Goal: Information Seeking & Learning: Learn about a topic

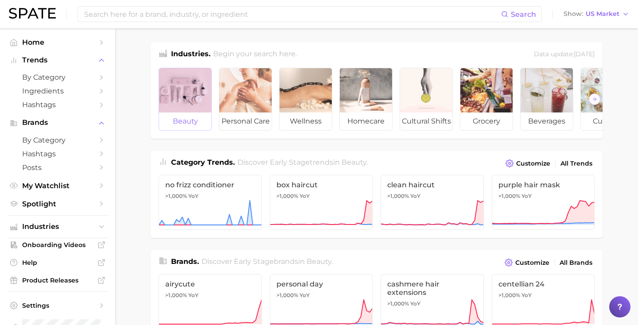
click at [175, 90] on div at bounding box center [185, 90] width 52 height 44
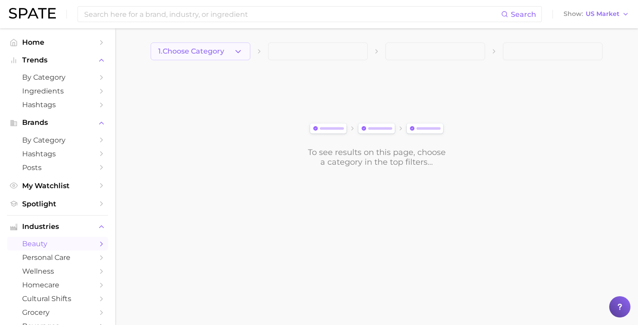
click at [199, 54] on span "1. Choose Category" at bounding box center [191, 51] width 66 height 8
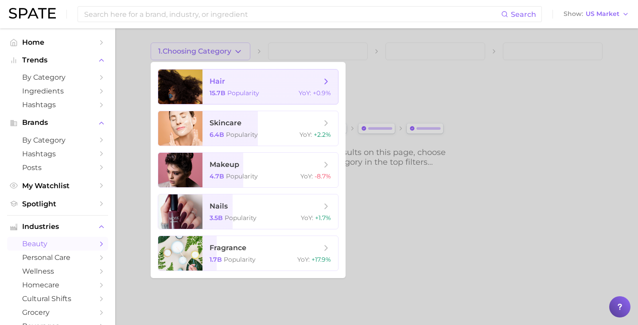
click at [200, 97] on div at bounding box center [180, 87] width 44 height 35
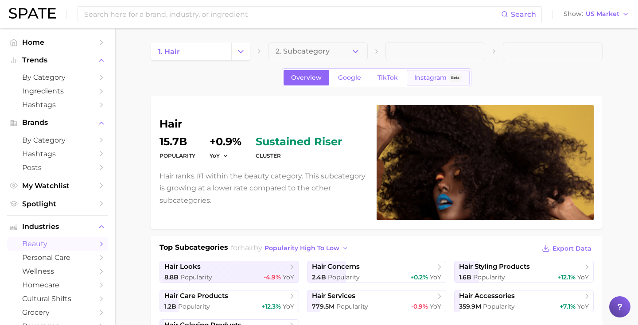
click at [414, 80] on span "Instagram" at bounding box center [430, 78] width 32 height 8
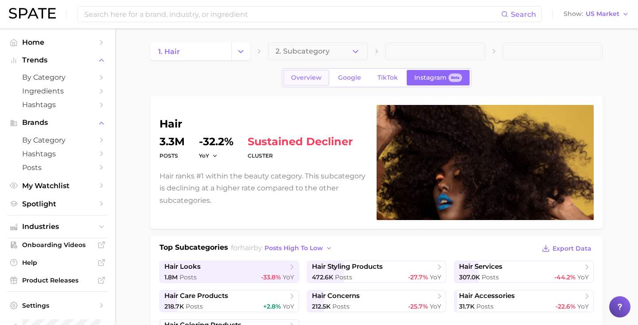
click at [301, 81] on span "Overview" at bounding box center [306, 78] width 31 height 8
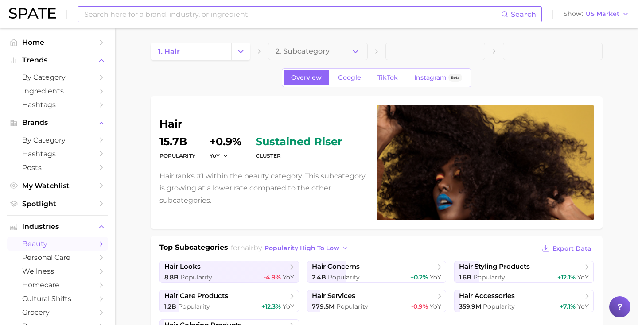
click at [265, 10] on input at bounding box center [292, 14] width 418 height 15
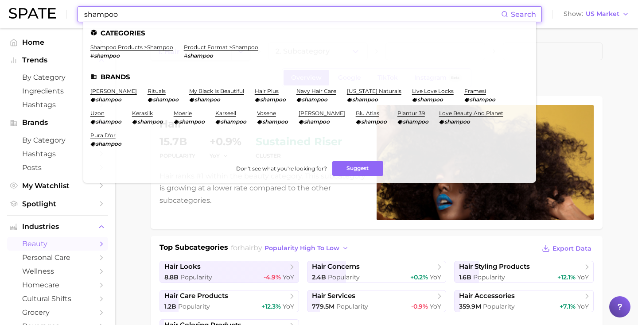
type input "shampoo"
click link "shampoo products > shampoo" at bounding box center [131, 47] width 83 height 7
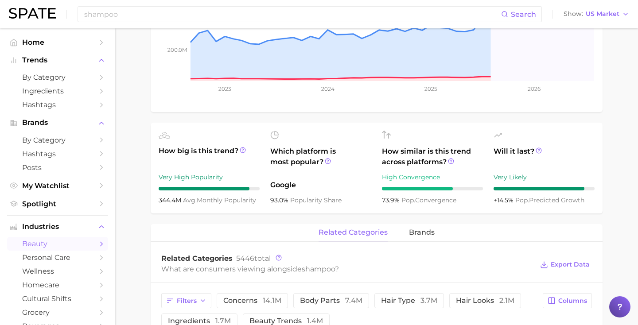
scroll to position [220, 0]
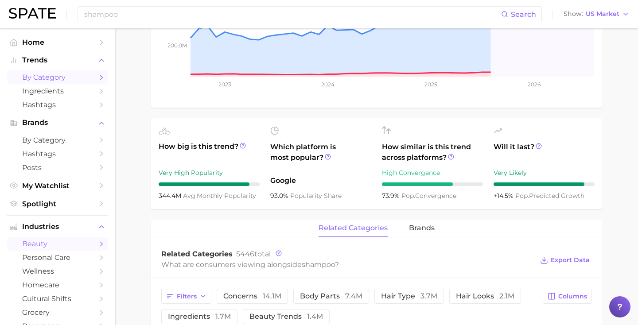
click at [74, 77] on span "by Category" at bounding box center [57, 77] width 71 height 8
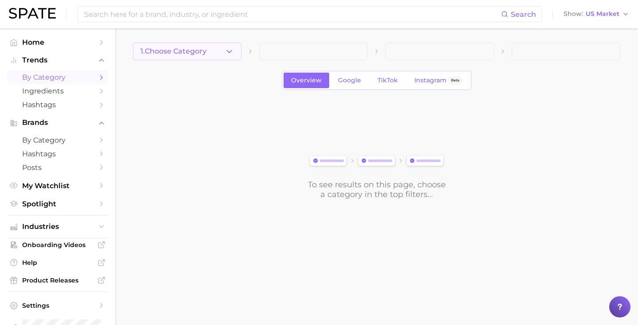
click at [182, 47] on button "1. Choose Category" at bounding box center [187, 52] width 109 height 18
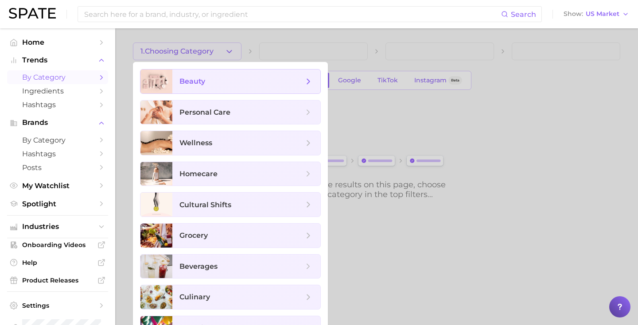
click at [177, 78] on span "beauty" at bounding box center [246, 82] width 148 height 24
